Goal: Transaction & Acquisition: Purchase product/service

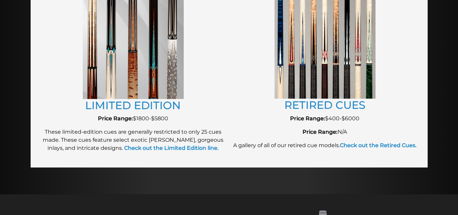
scroll to position [773, 0]
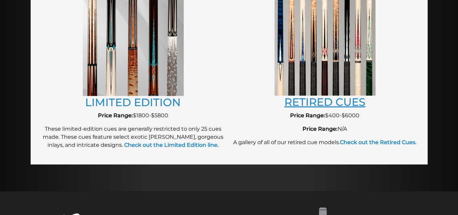
click at [330, 102] on link "RETIRED CUES" at bounding box center [324, 101] width 81 height 13
click at [162, 65] on img at bounding box center [133, 45] width 101 height 101
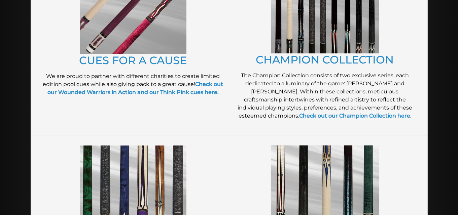
scroll to position [202, 0]
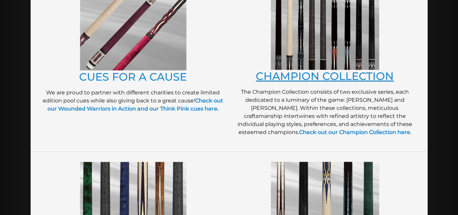
click at [308, 77] on link "CHAMPION COLLECTION" at bounding box center [325, 76] width 138 height 13
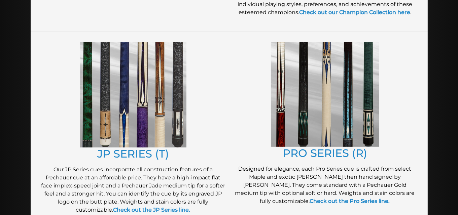
scroll to position [370, 0]
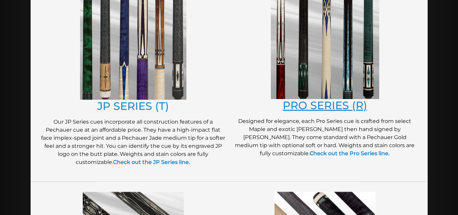
click at [311, 104] on link "PRO SERIES (R)" at bounding box center [324, 105] width 84 height 13
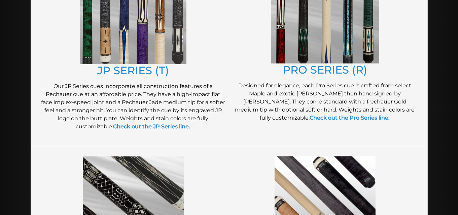
scroll to position [403, 0]
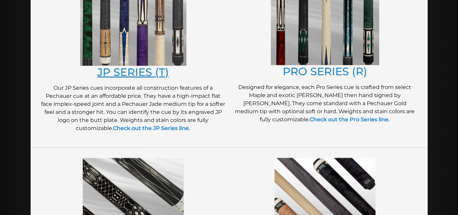
click at [142, 73] on link "JP SERIES (T)" at bounding box center [133, 72] width 72 height 13
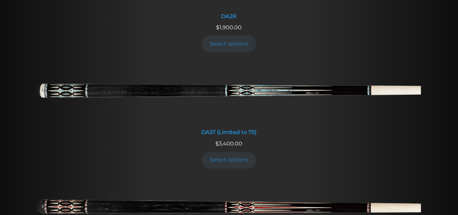
scroll to position [975, 0]
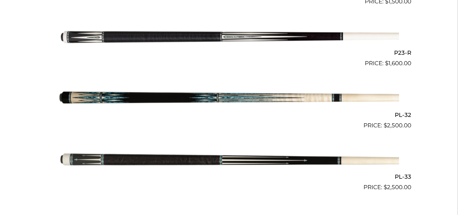
scroll to position [1547, 0]
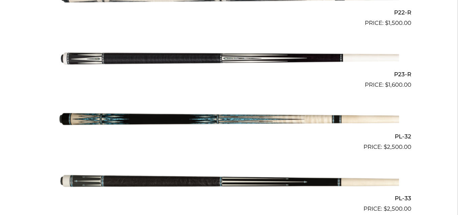
click at [196, 57] on img at bounding box center [229, 58] width 340 height 56
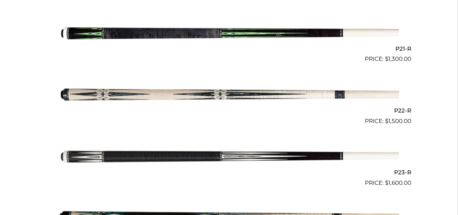
scroll to position [1445, 0]
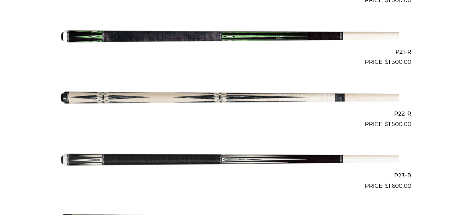
click at [218, 97] on img at bounding box center [229, 97] width 340 height 56
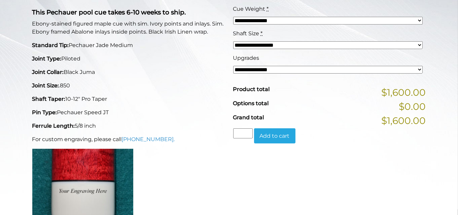
scroll to position [202, 0]
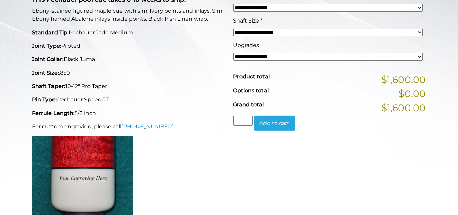
click at [329, 56] on select "**********" at bounding box center [327, 57] width 189 height 8
click at [205, 73] on p "Joint Size: .850" at bounding box center [128, 73] width 193 height 8
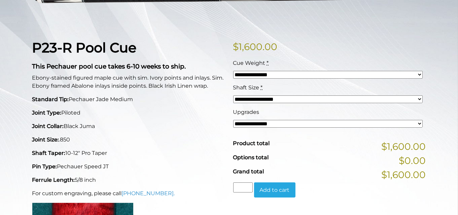
scroll to position [134, 0]
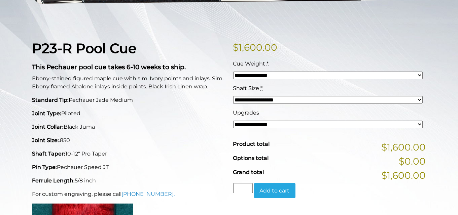
click at [417, 98] on select "**********" at bounding box center [327, 100] width 189 height 8
select select "*****"
click at [233, 96] on select "**********" at bounding box center [327, 100] width 189 height 8
click at [419, 75] on select "**********" at bounding box center [327, 76] width 189 height 8
click at [204, 122] on div "P23-R Pool Cue This Pechauer pool cue takes 6-10 weeks to ship. Ebony-stained f…" at bounding box center [128, 164] width 201 height 249
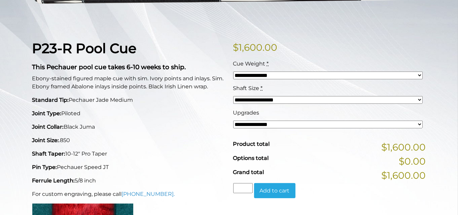
scroll to position [0, 0]
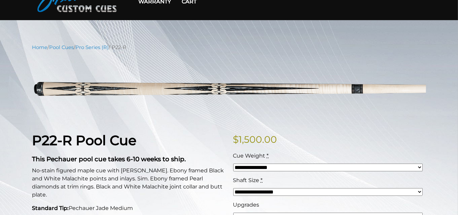
scroll to position [34, 0]
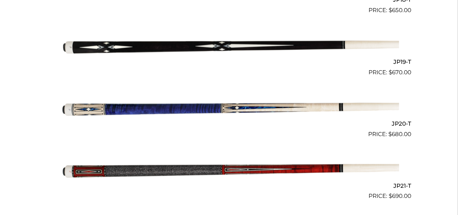
scroll to position [1412, 0]
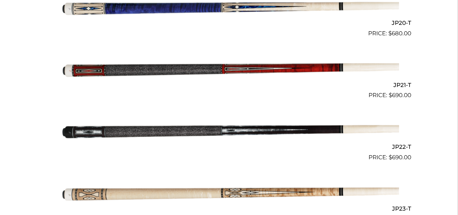
click at [128, 132] on img at bounding box center [229, 131] width 340 height 56
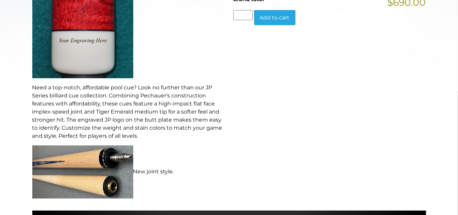
scroll to position [302, 0]
